Goal: Information Seeking & Learning: Learn about a topic

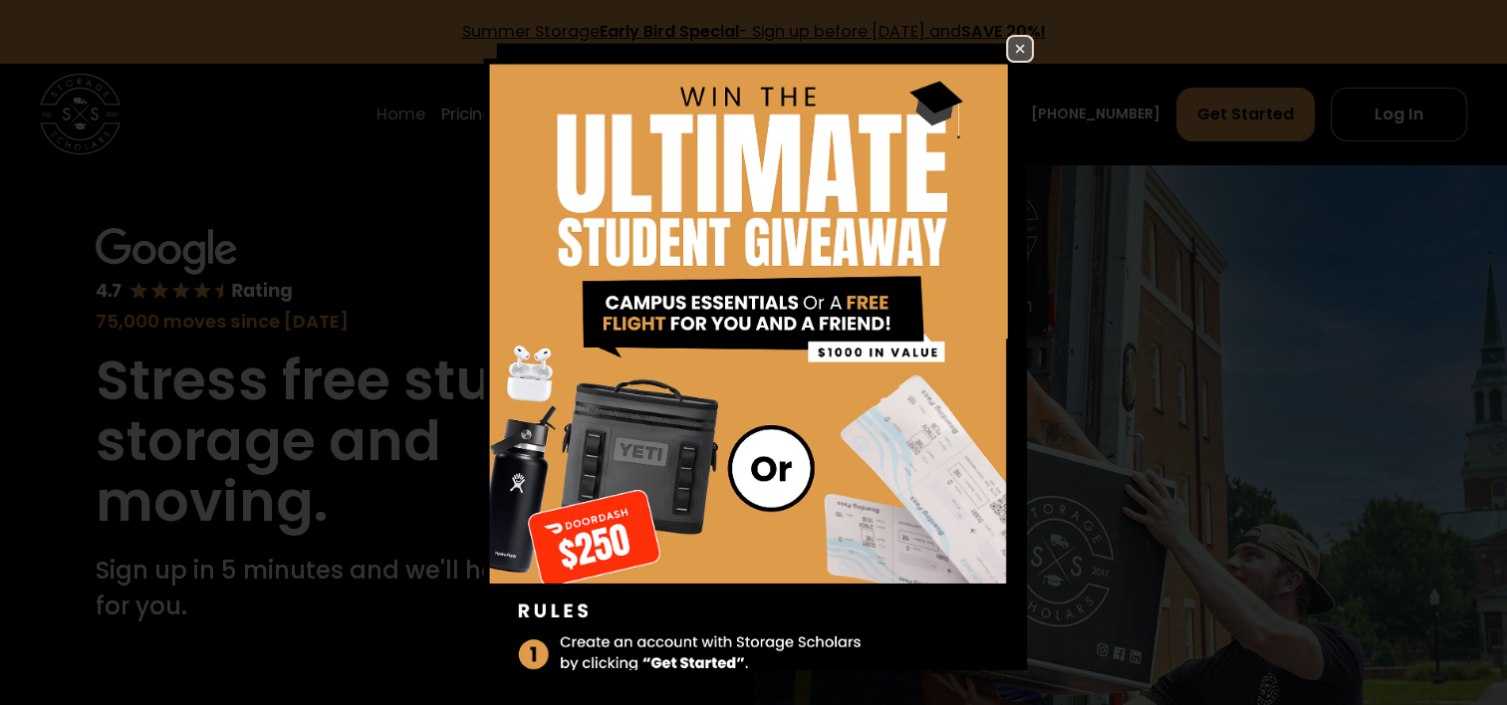
click at [1008, 52] on img at bounding box center [1020, 49] width 24 height 24
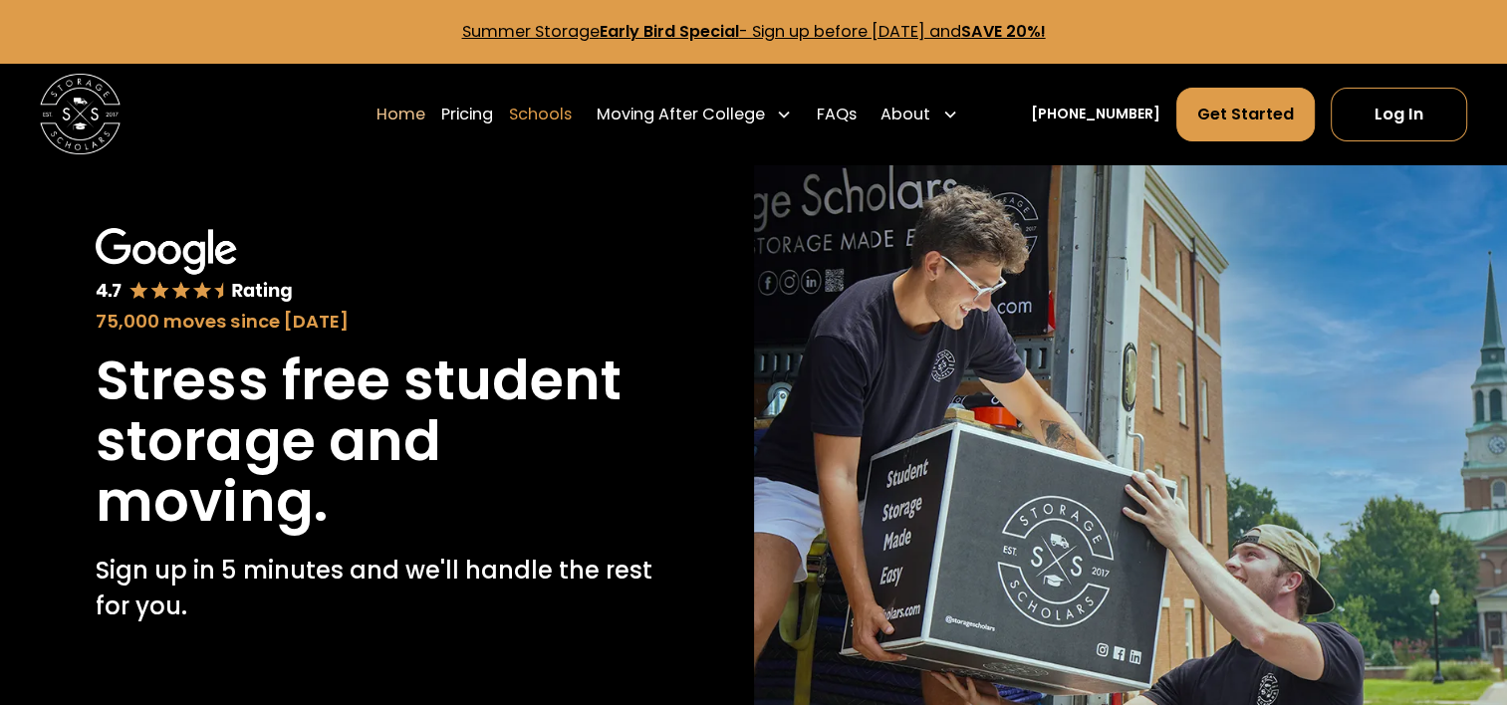
click at [572, 108] on link "Schools" at bounding box center [540, 115] width 63 height 56
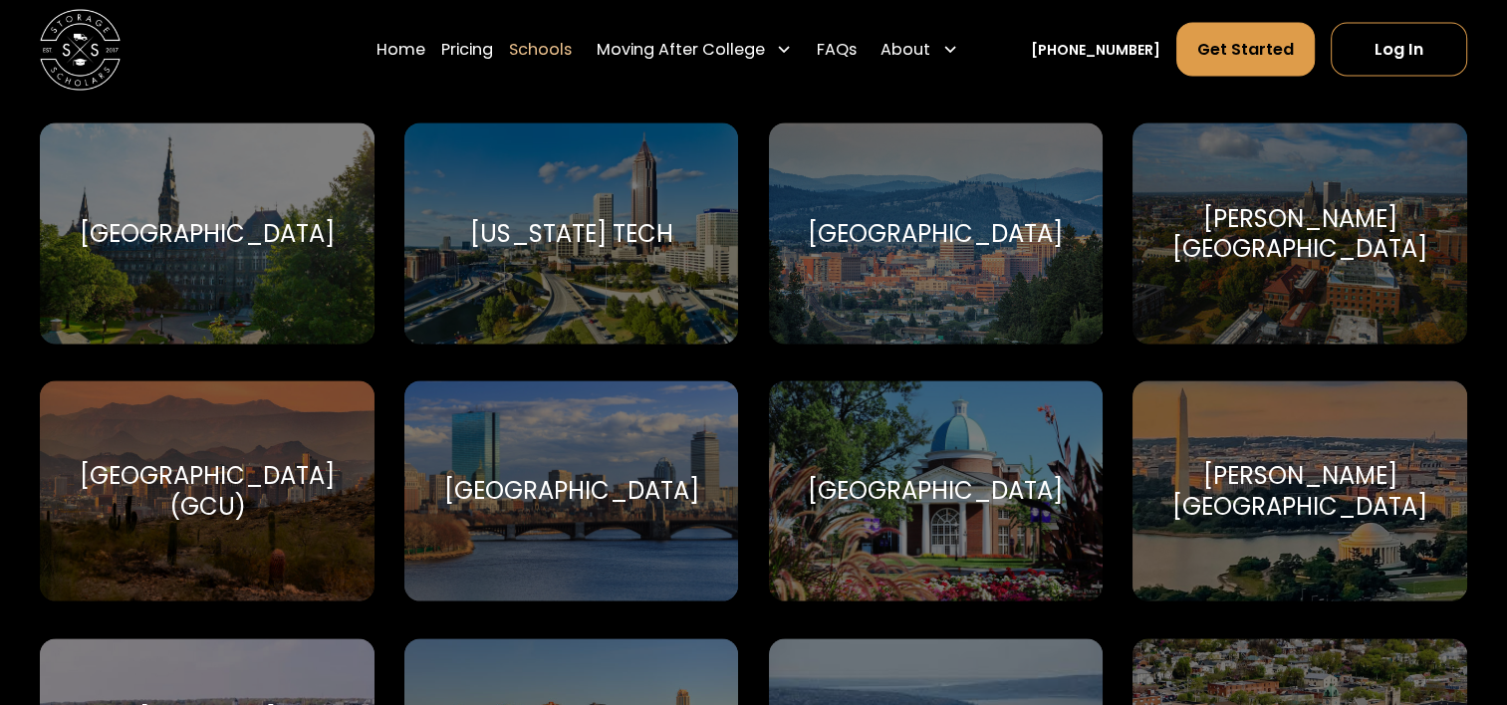
scroll to position [4026, 0]
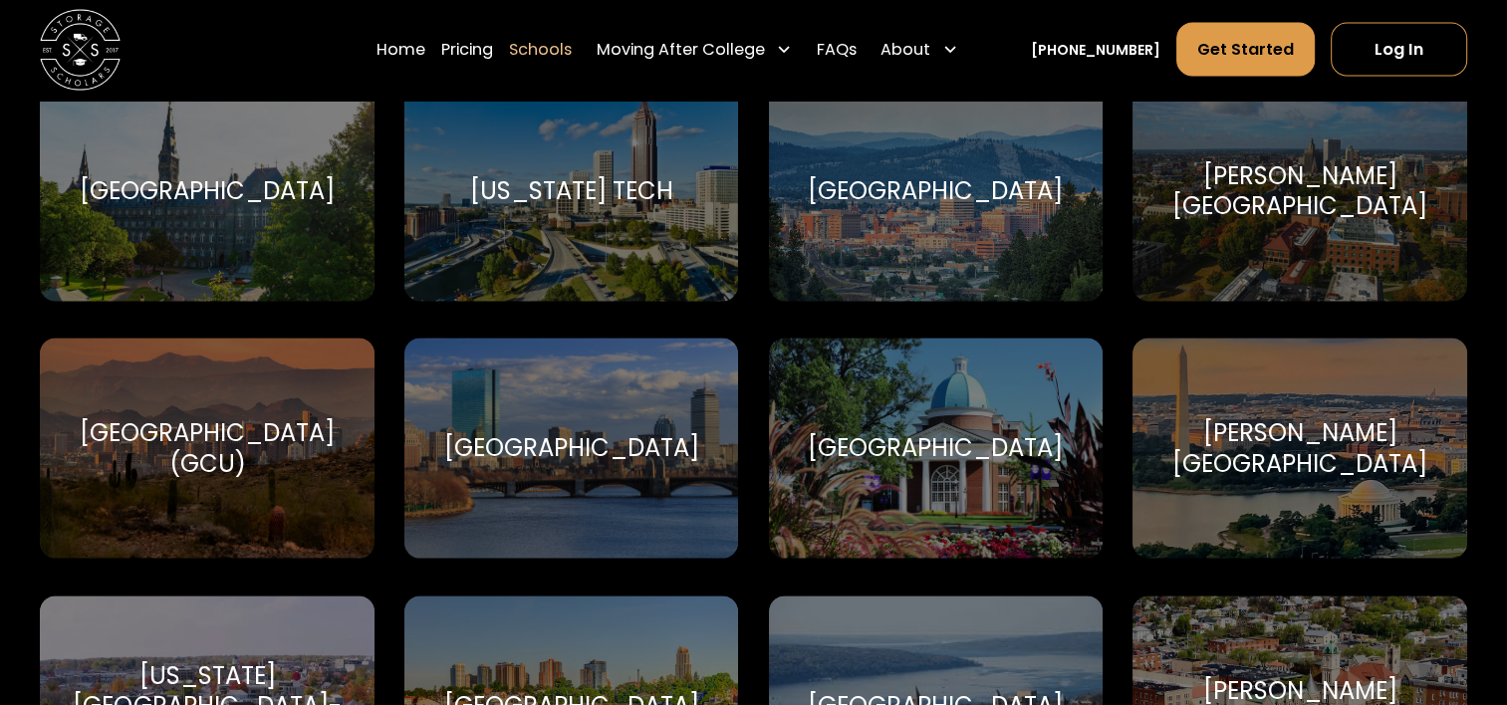
click at [261, 222] on div "[GEOGRAPHIC_DATA]" at bounding box center [207, 191] width 334 height 220
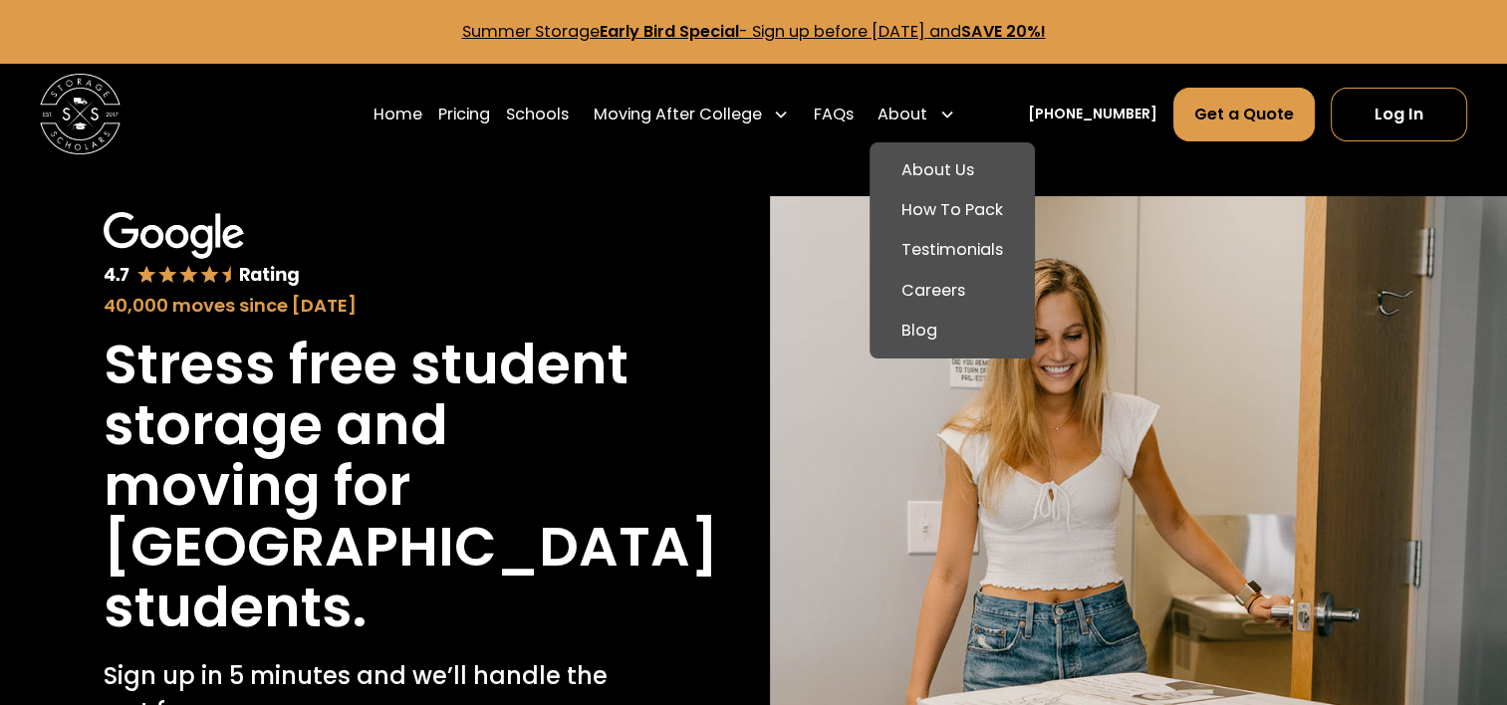
click at [927, 121] on div "About" at bounding box center [902, 115] width 50 height 24
click at [965, 260] on link "Testimonials" at bounding box center [951, 250] width 149 height 40
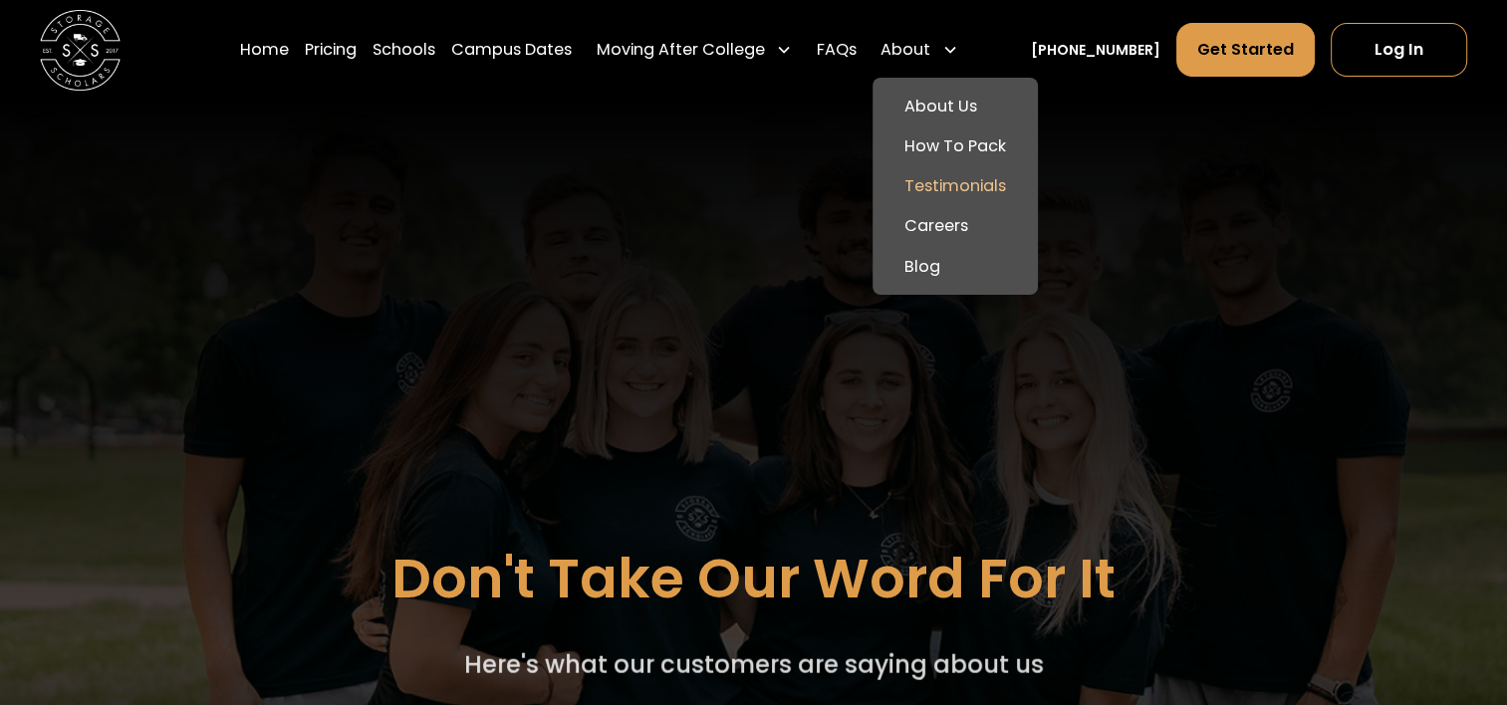
click at [930, 51] on div "About" at bounding box center [905, 50] width 50 height 24
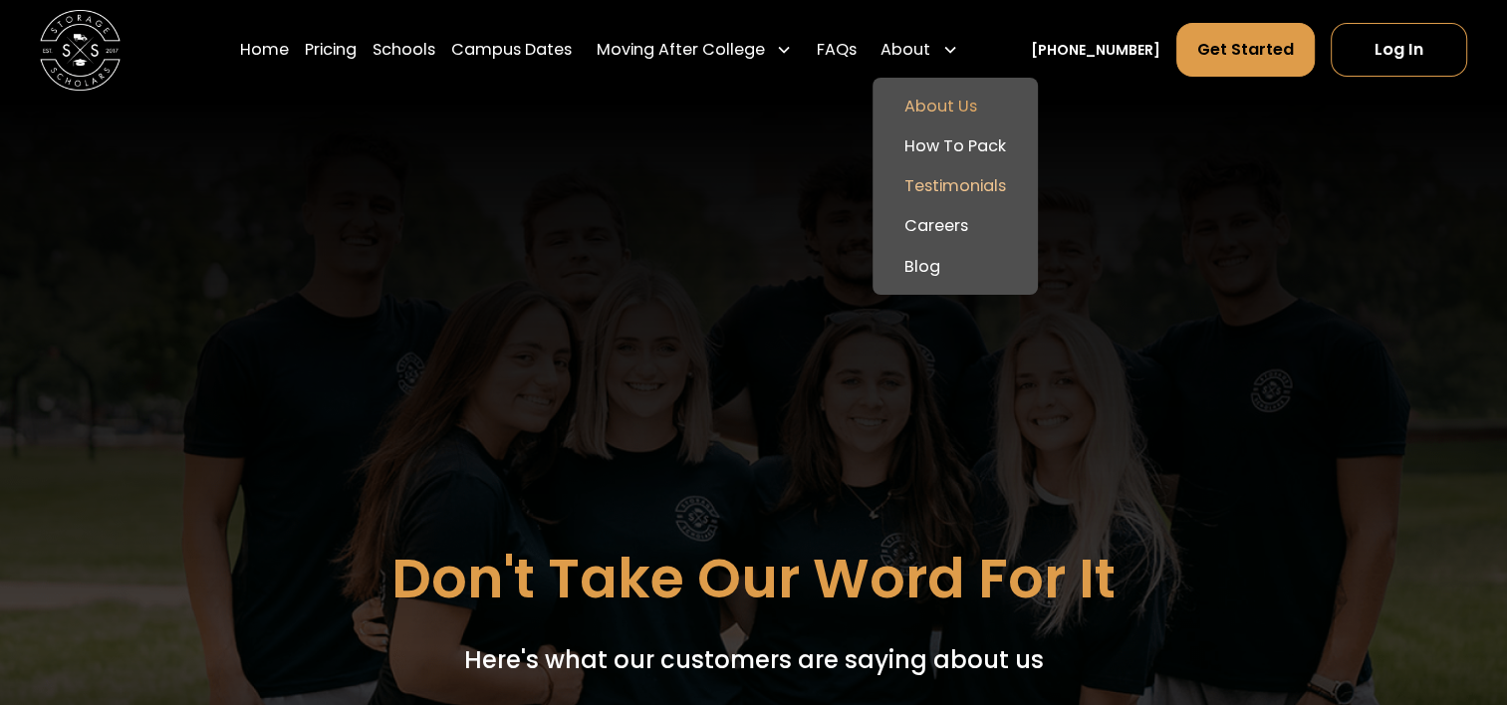
click at [952, 108] on link "About Us" at bounding box center [954, 107] width 149 height 40
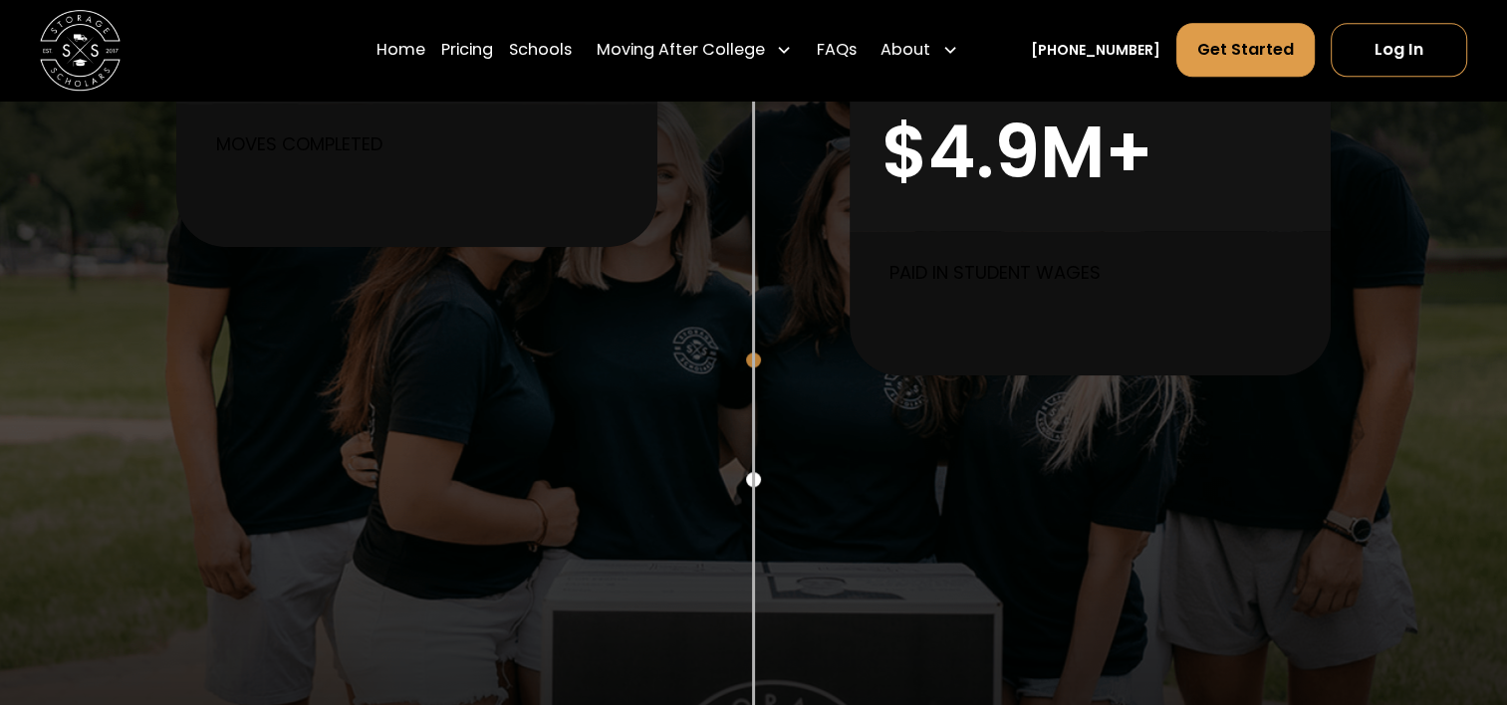
scroll to position [1006, 0]
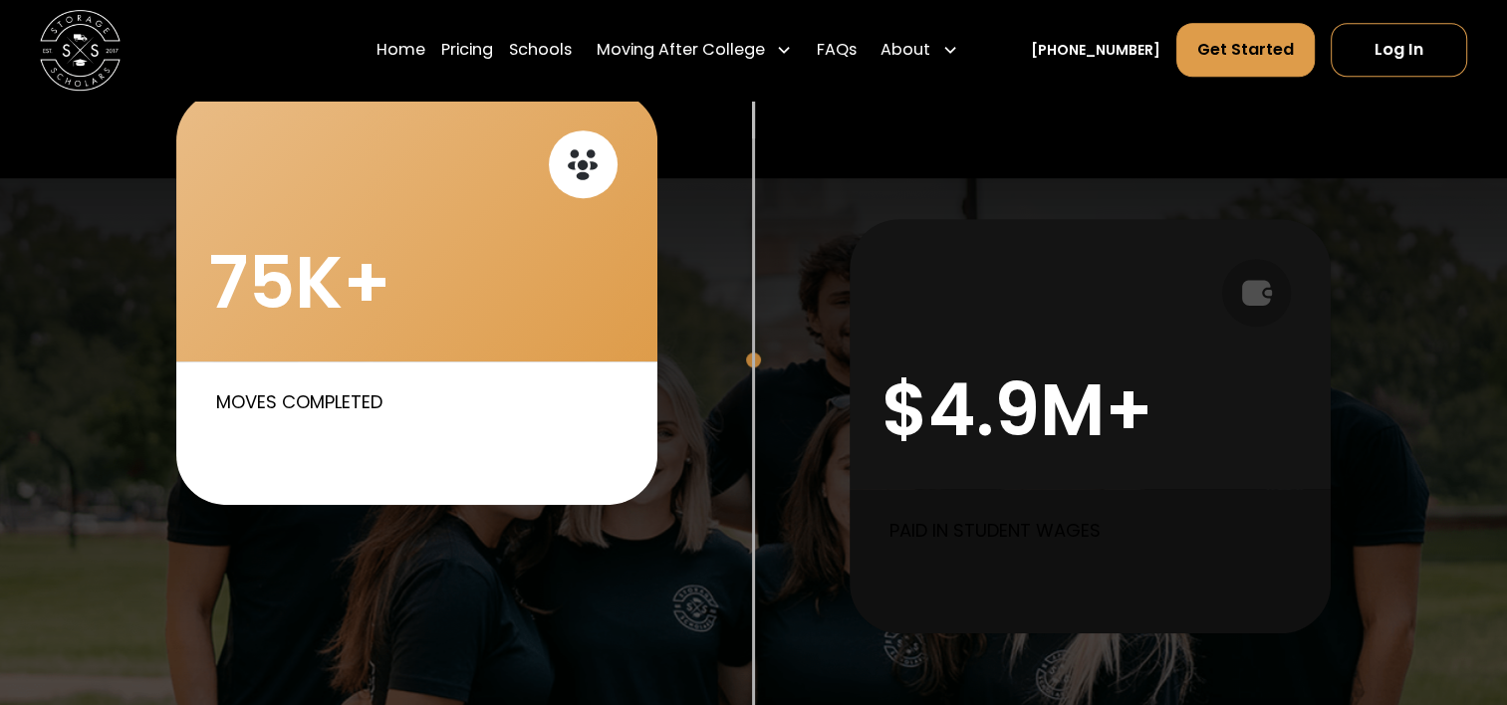
click at [296, 396] on p "Moves completed" at bounding box center [421, 401] width 411 height 27
click at [582, 168] on icon at bounding box center [583, 165] width 10 height 10
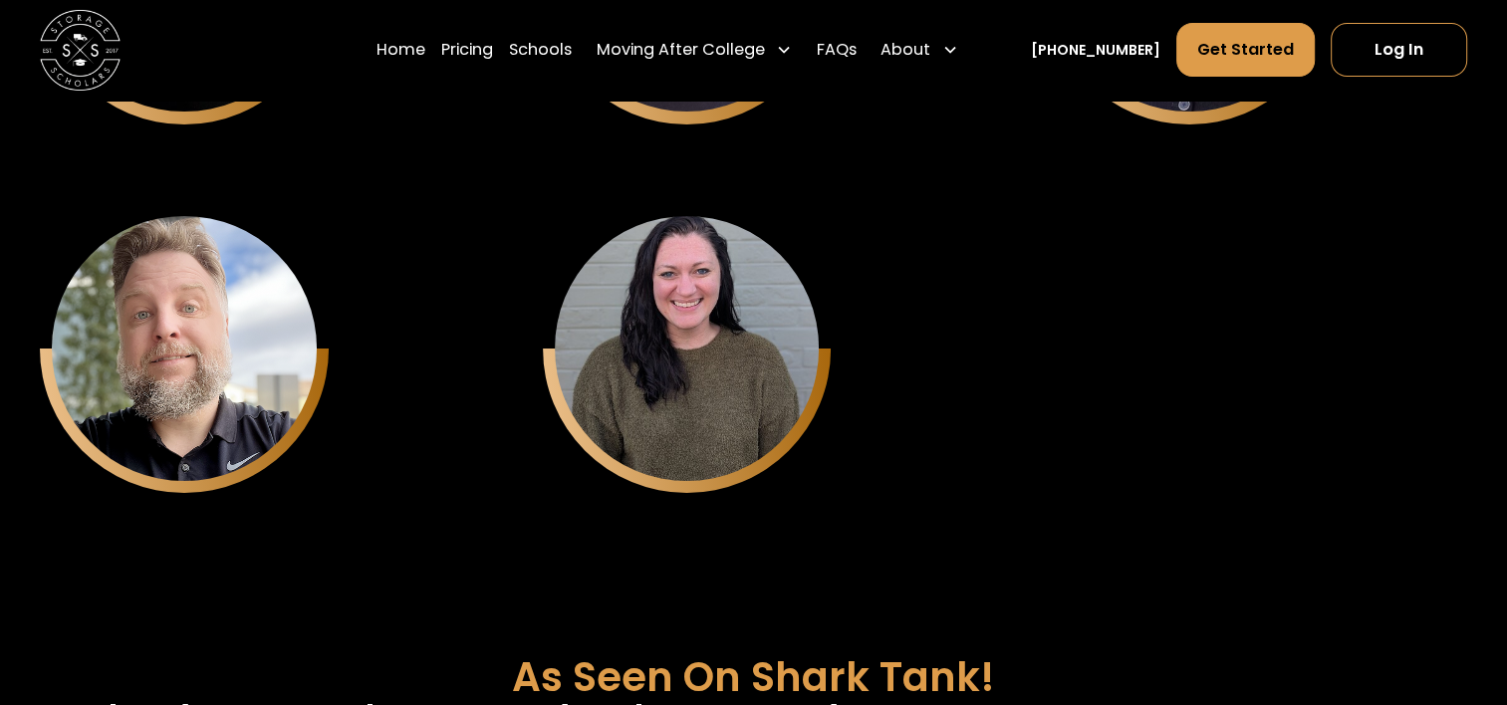
scroll to position [7589, 0]
